Goal: Find specific page/section

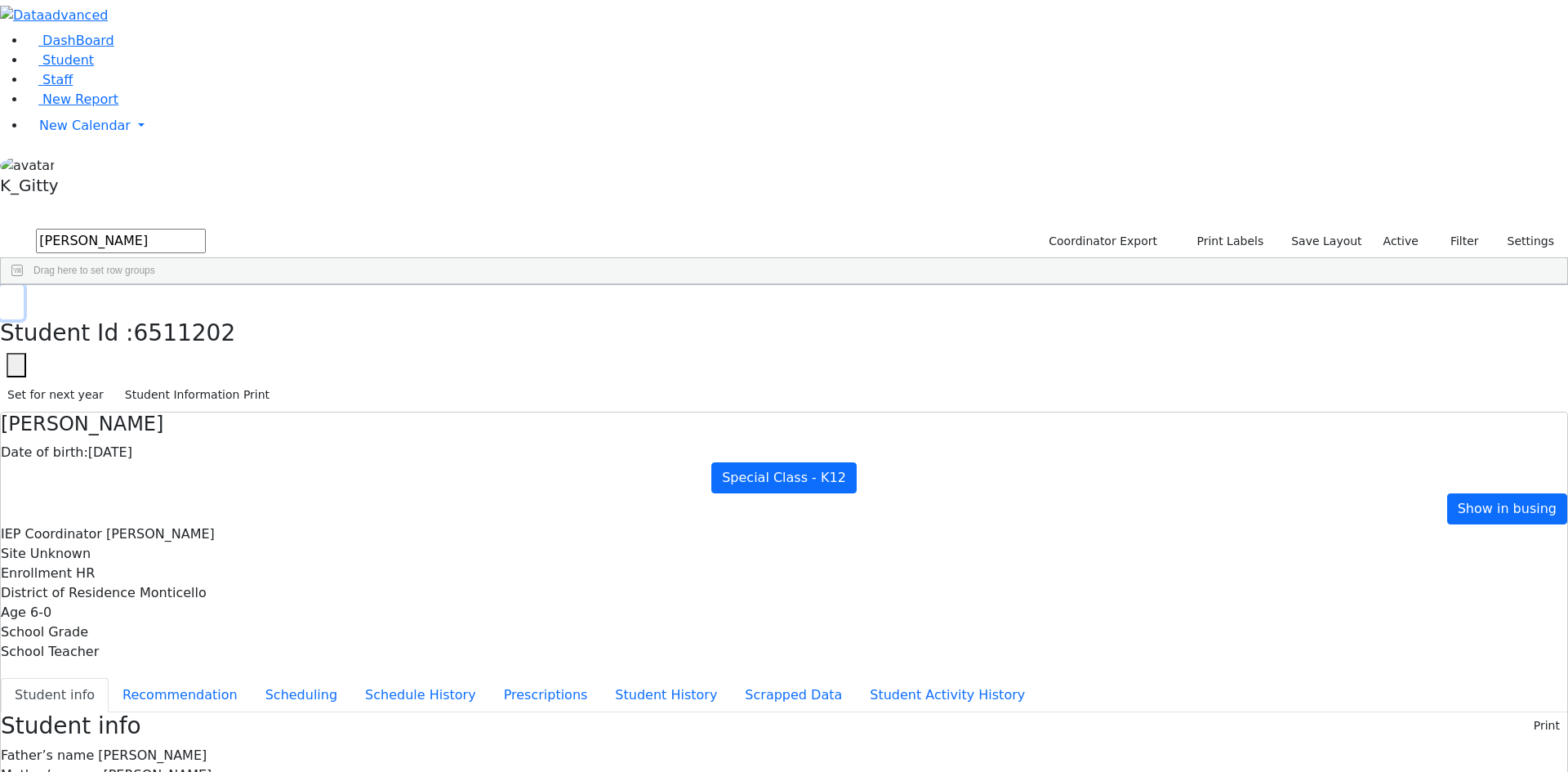
click at [8, 298] on use "button" at bounding box center [8, 298] width 0 height 0
drag, startPoint x: 299, startPoint y: 72, endPoint x: 222, endPoint y: 75, distance: 77.1
click at [206, 229] on input "[PERSON_NAME]" at bounding box center [120, 241] width 170 height 25
type input "[PERSON_NAME]"
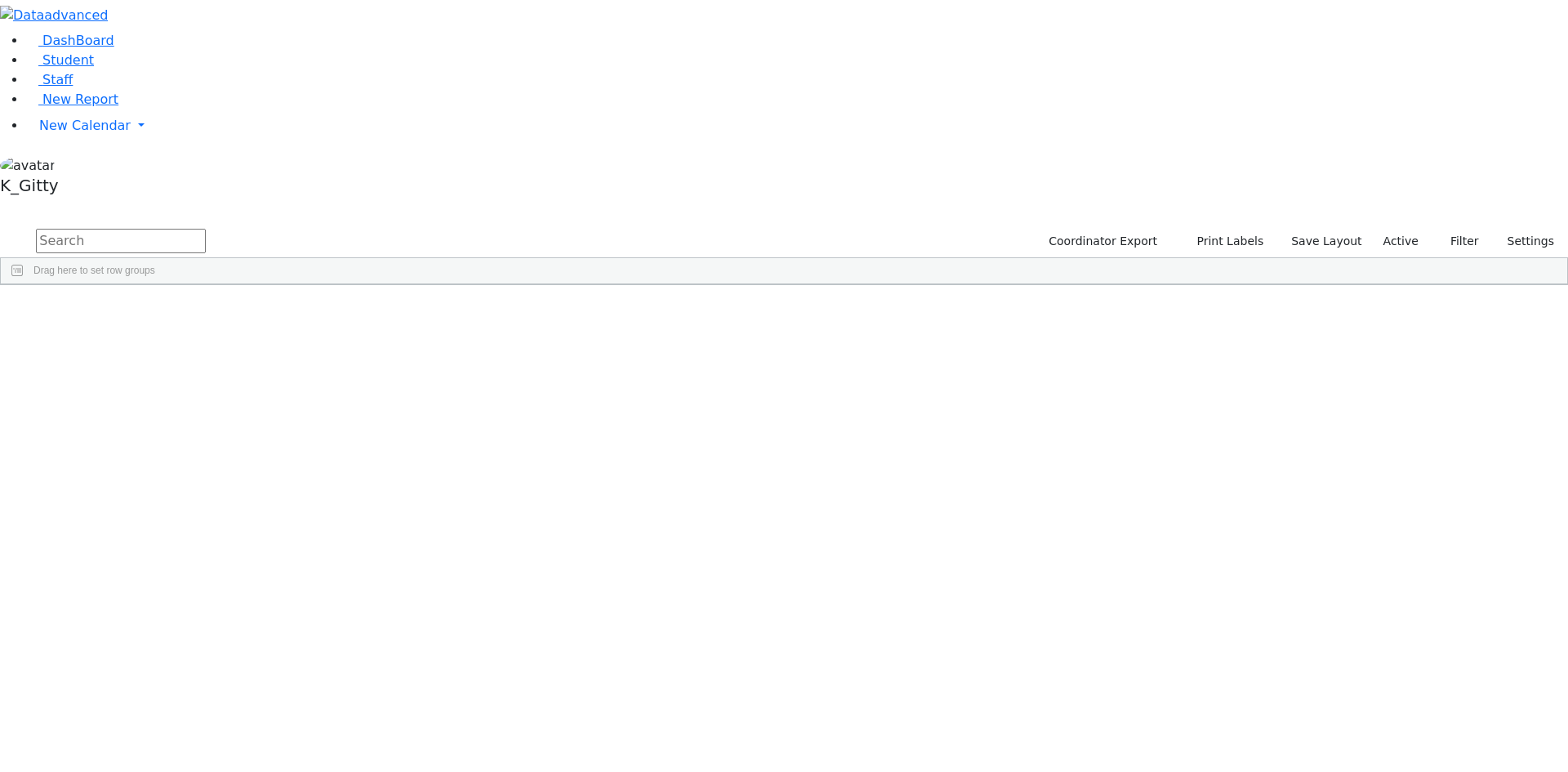
click at [206, 229] on input "text" at bounding box center [120, 241] width 170 height 25
type input "[PERSON_NAME]"
click at [0, 227] on button "submit" at bounding box center [16, 242] width 32 height 31
click at [761, 311] on div at bounding box center [775, 311] width 1550 height 1
click at [731, 312] on div at bounding box center [775, 311] width 1550 height 1
